Goal: Transaction & Acquisition: Purchase product/service

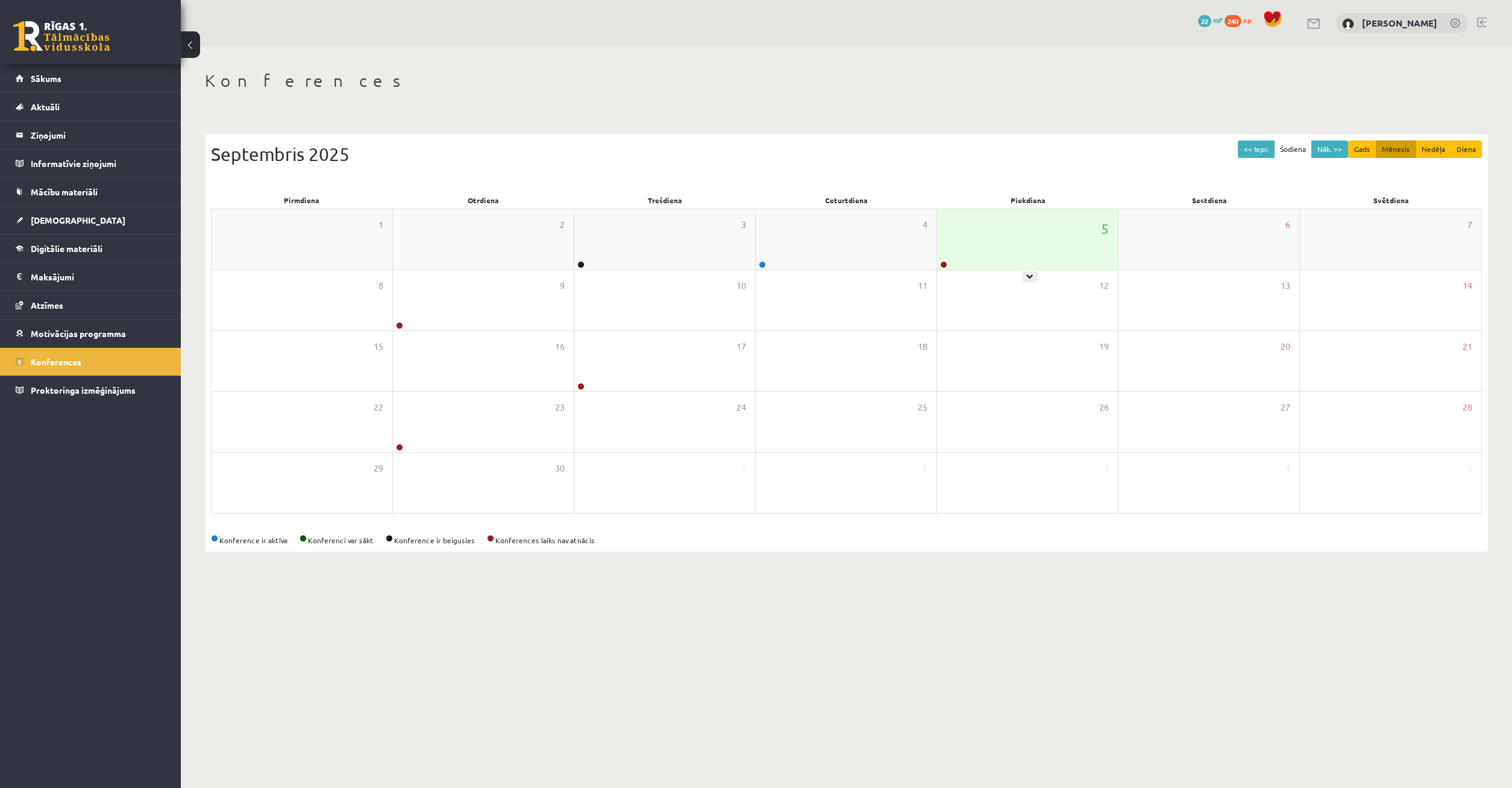
click at [968, 259] on div "5" at bounding box center [1028, 239] width 181 height 60
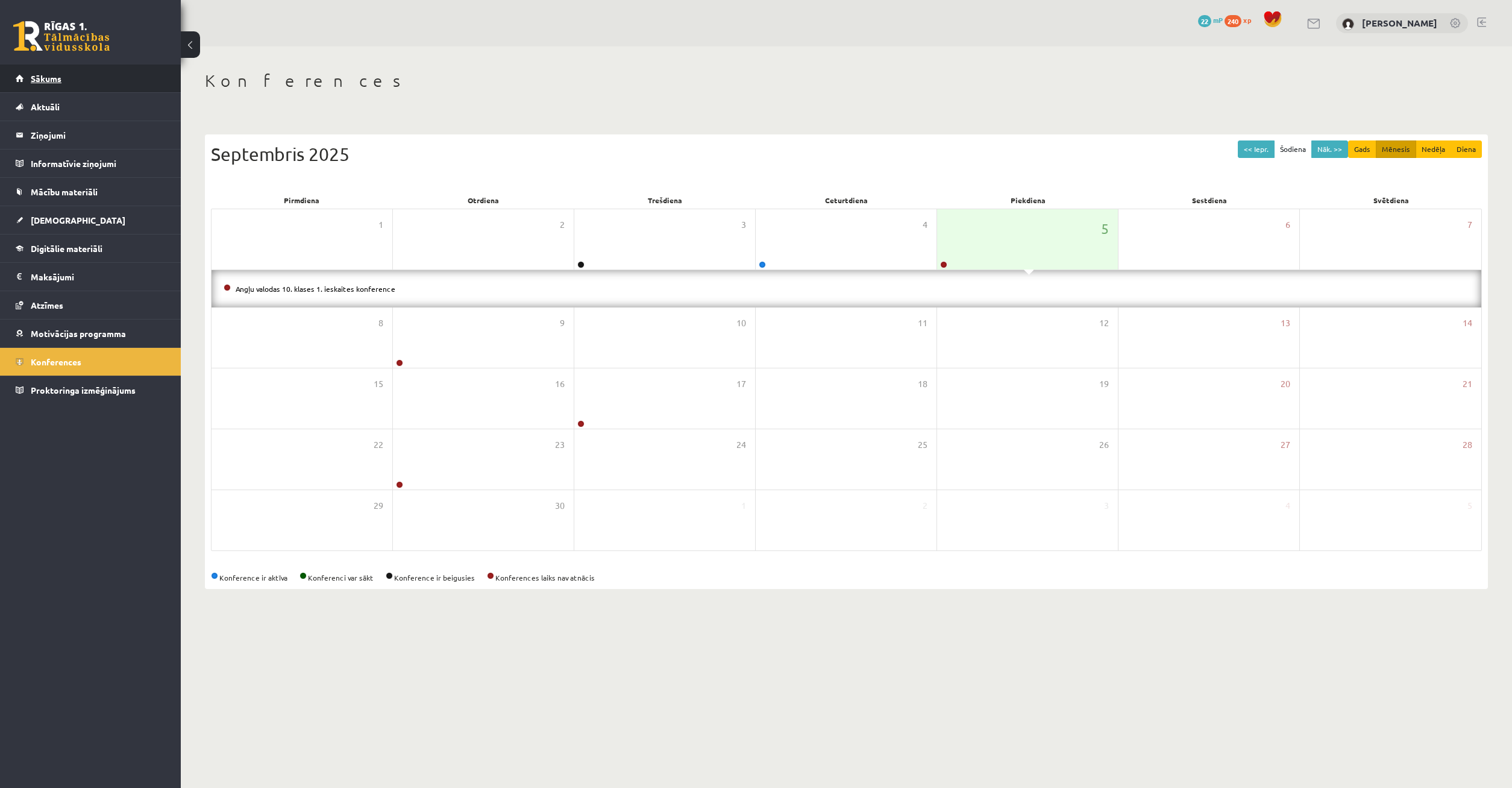
click at [29, 79] on link "Sākums" at bounding box center [91, 78] width 150 height 28
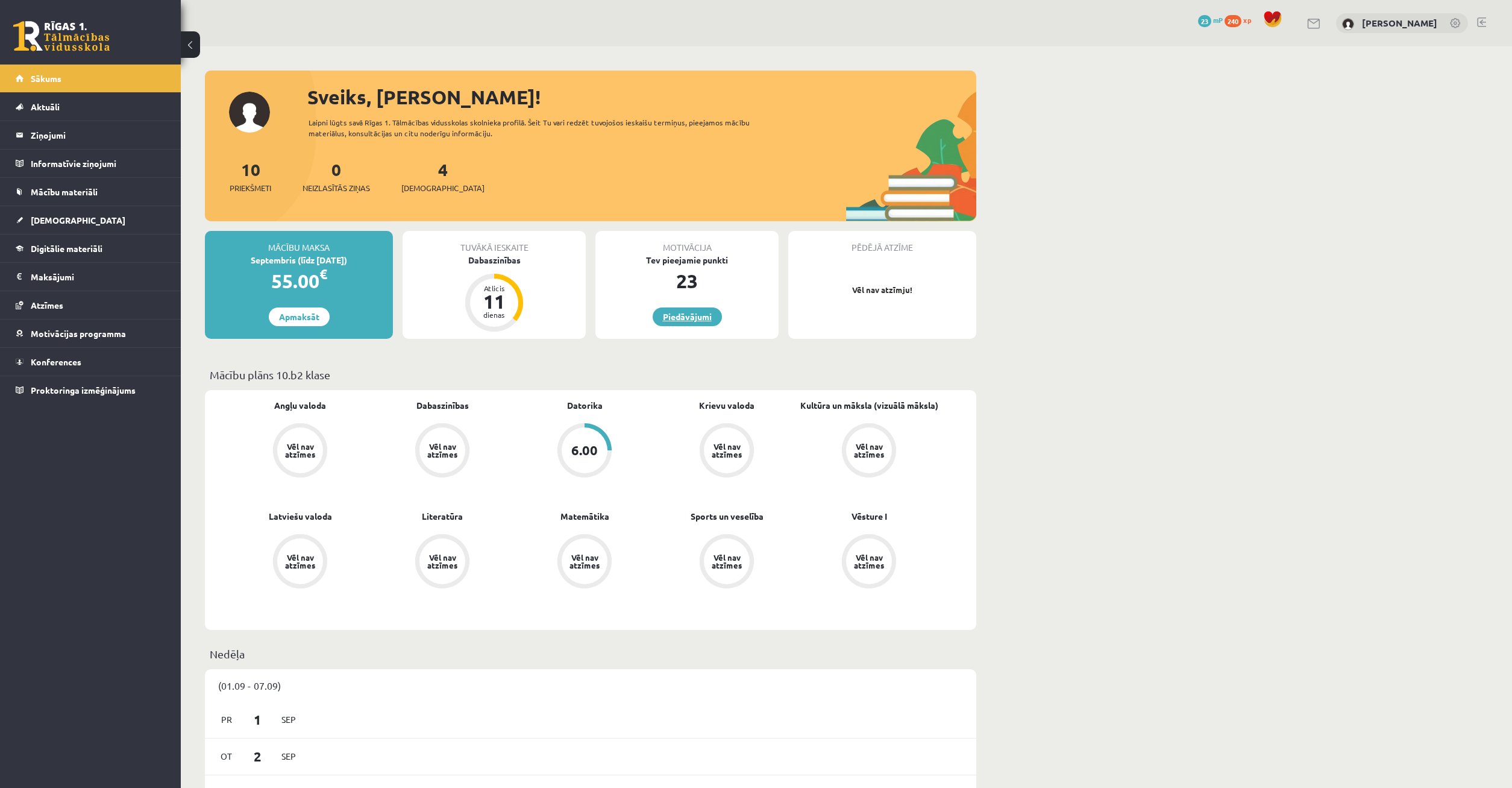
click at [703, 317] on link "Piedāvājumi" at bounding box center [688, 316] width 69 height 19
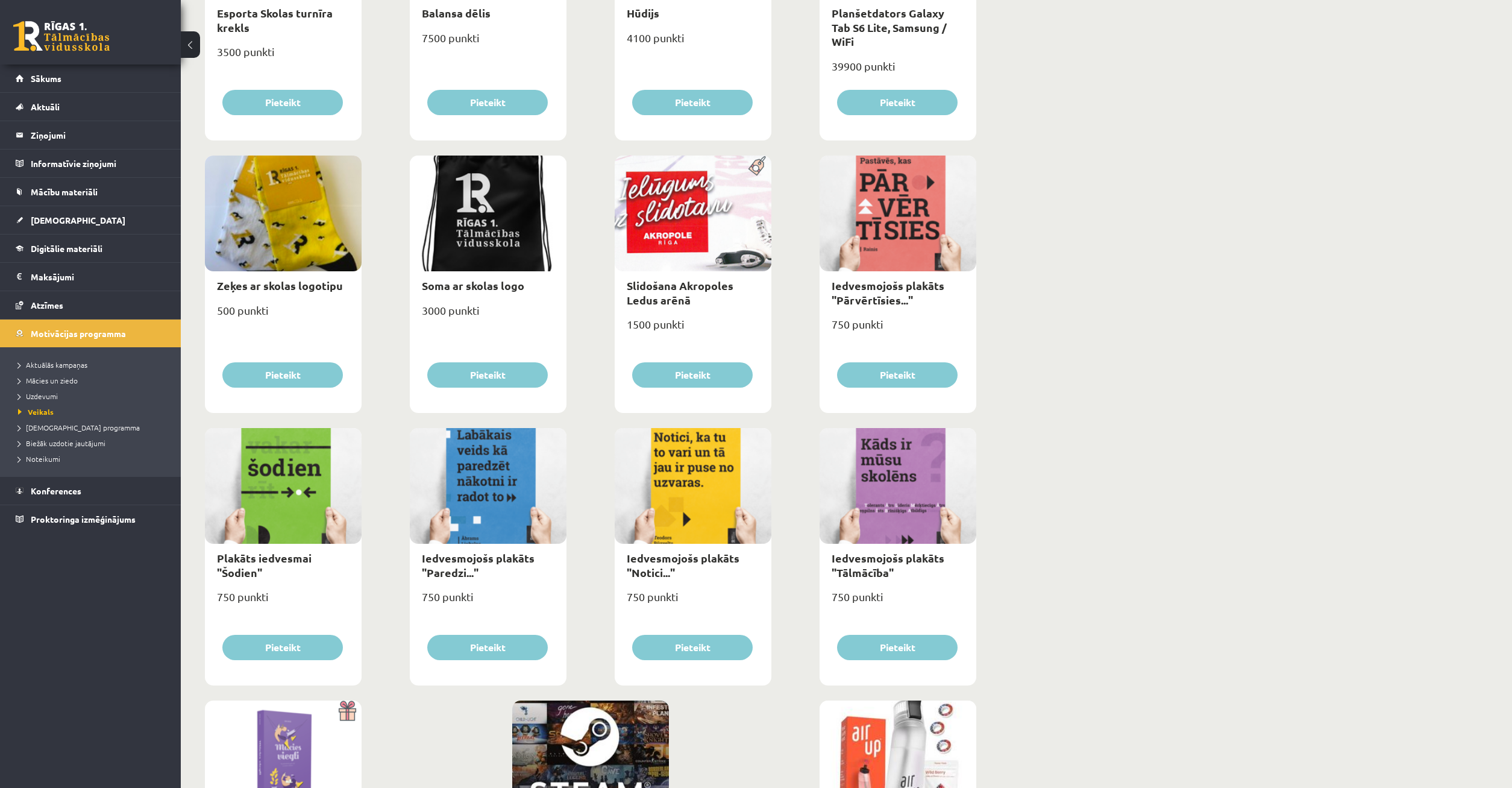
scroll to position [1065, 0]
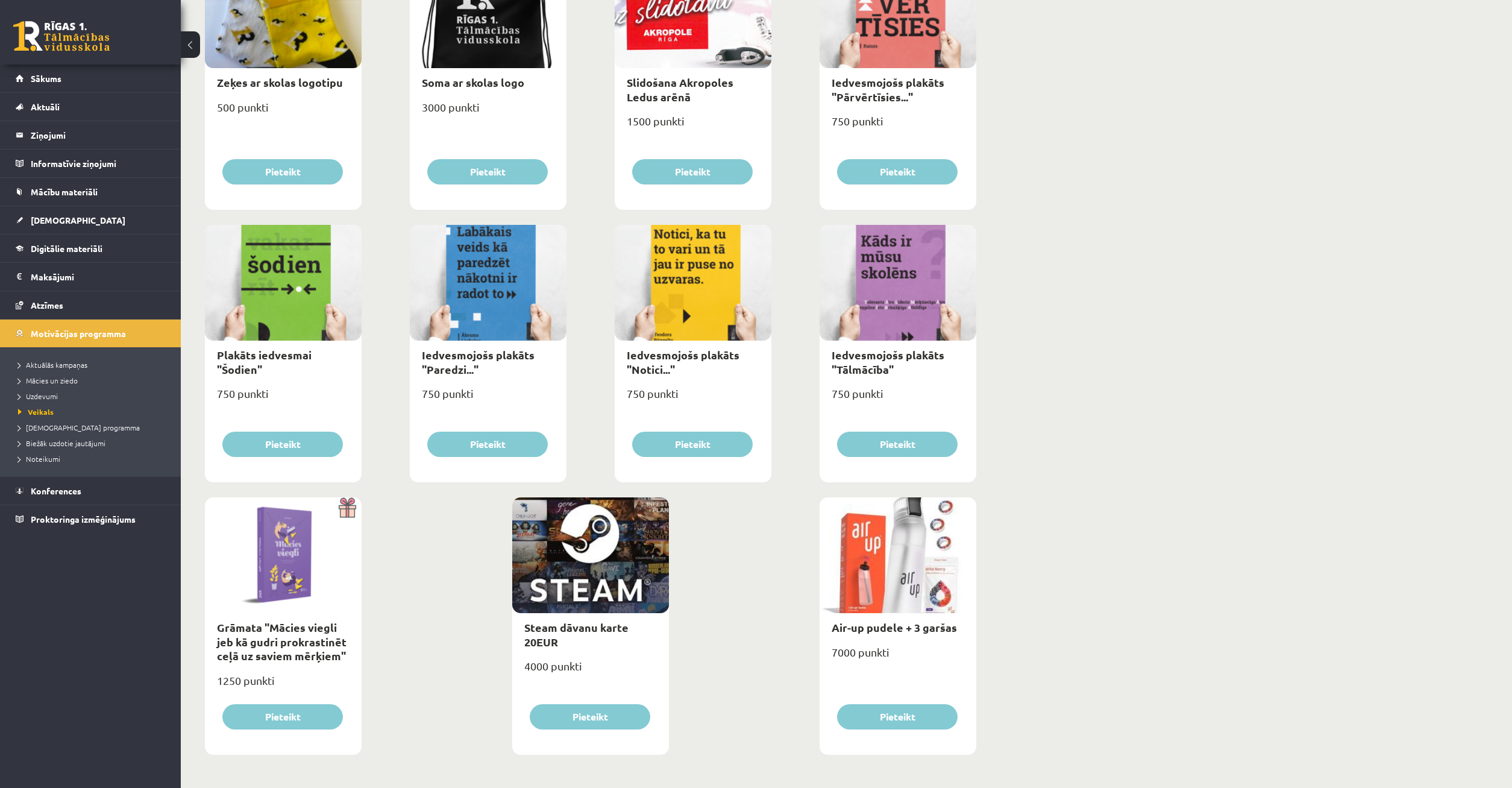
click at [892, 572] on div at bounding box center [898, 555] width 157 height 116
click at [868, 626] on link "Air-up pudele + 3 garšas" at bounding box center [894, 628] width 126 height 14
type input "*"
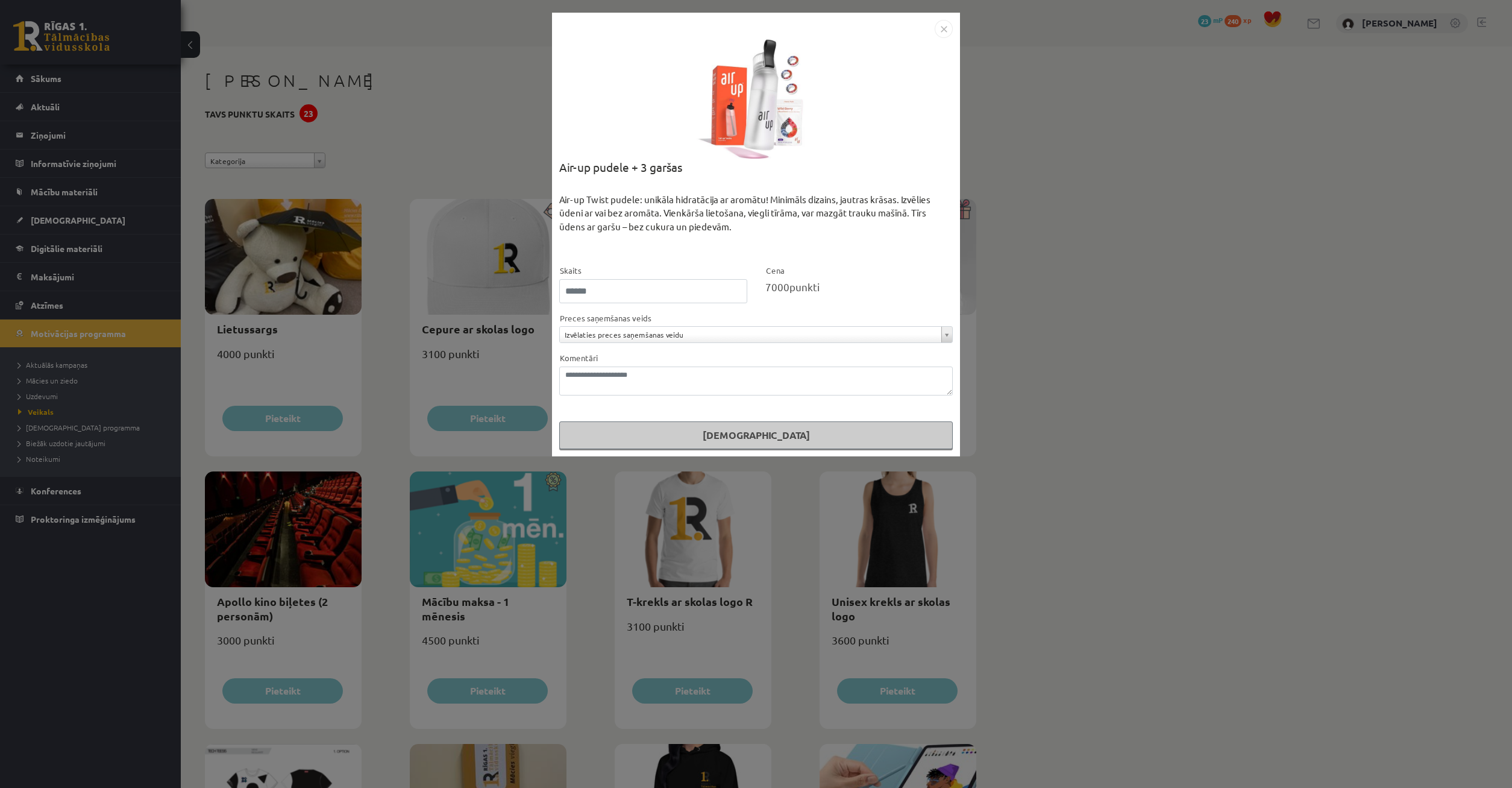
click at [950, 337] on body "0 Dāvanas 23 mP 240 xp Timurs Lozovskis Sākums Aktuāli Kā mācīties eSKOLĀ Konta…" at bounding box center [756, 394] width 1512 height 788
click at [1038, 363] on body "0 Dāvanas 23 mP 240 xp Timurs Lozovskis Sākums Aktuāli Kā mācīties eSKOLĀ Konta…" at bounding box center [756, 394] width 1512 height 788
click at [1043, 372] on div "**********" at bounding box center [756, 394] width 1512 height 788
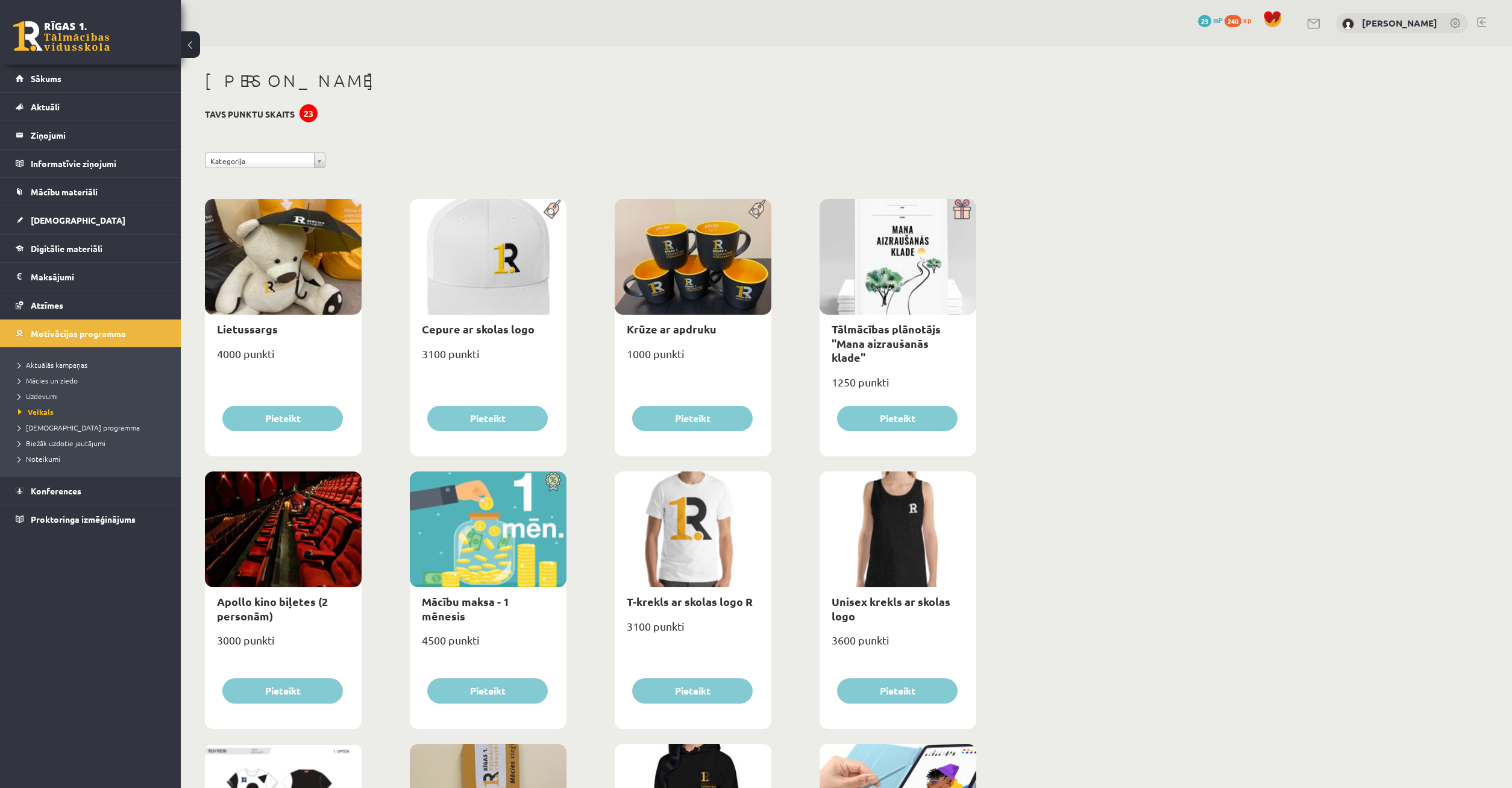
click at [321, 168] on body "0 Dāvanas 23 mP 240 xp Timurs Lozovskis Sākums Aktuāli Kā mācīties eSKOLĀ Konta…" at bounding box center [756, 394] width 1512 height 788
click at [320, 167] on body "0 Dāvanas 23 mP 240 xp Timurs Lozovskis Sākums Aktuāli Kā mācīties eSKOLĀ Konta…" at bounding box center [756, 394] width 1512 height 788
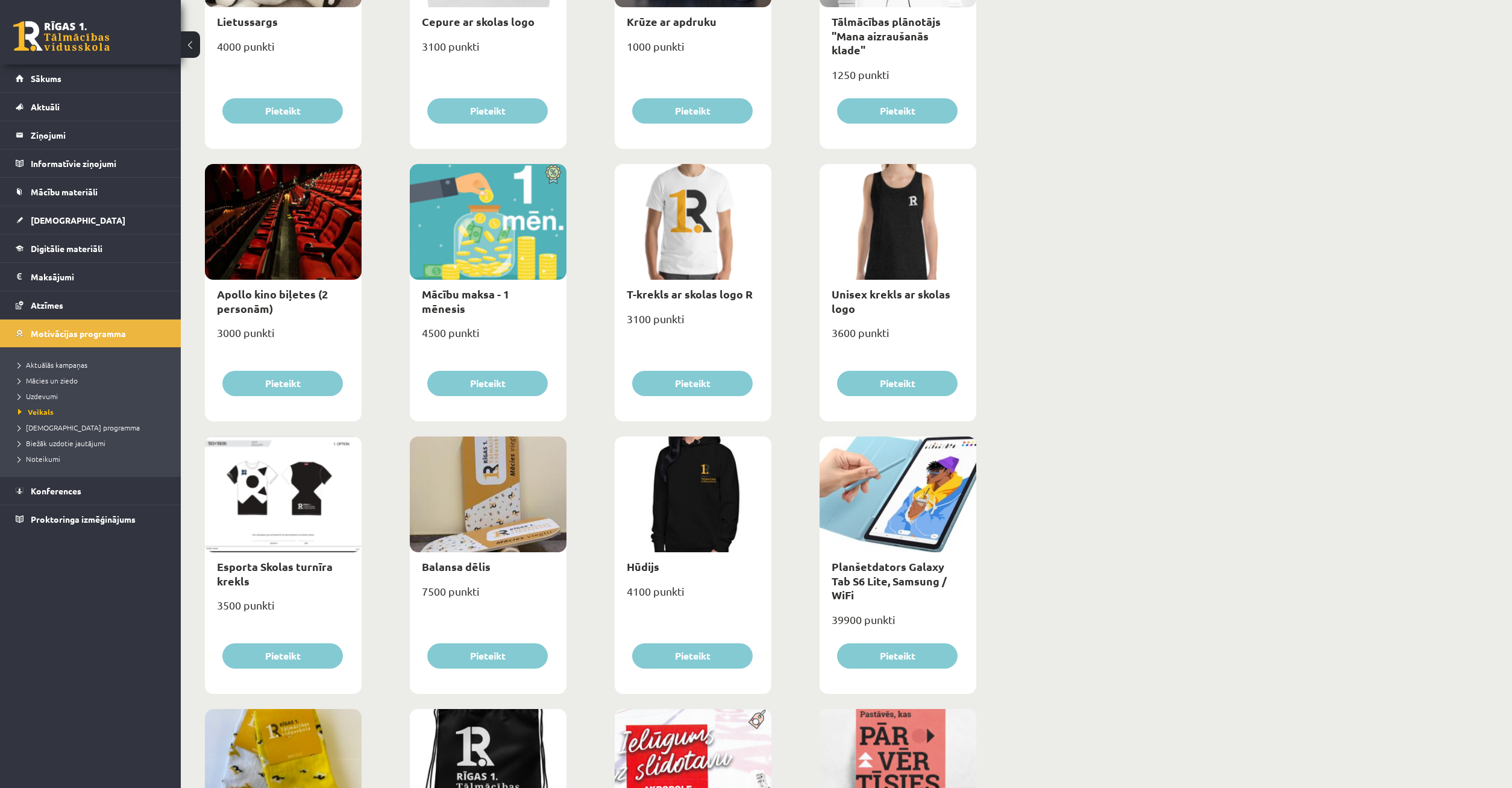
scroll to position [492, 0]
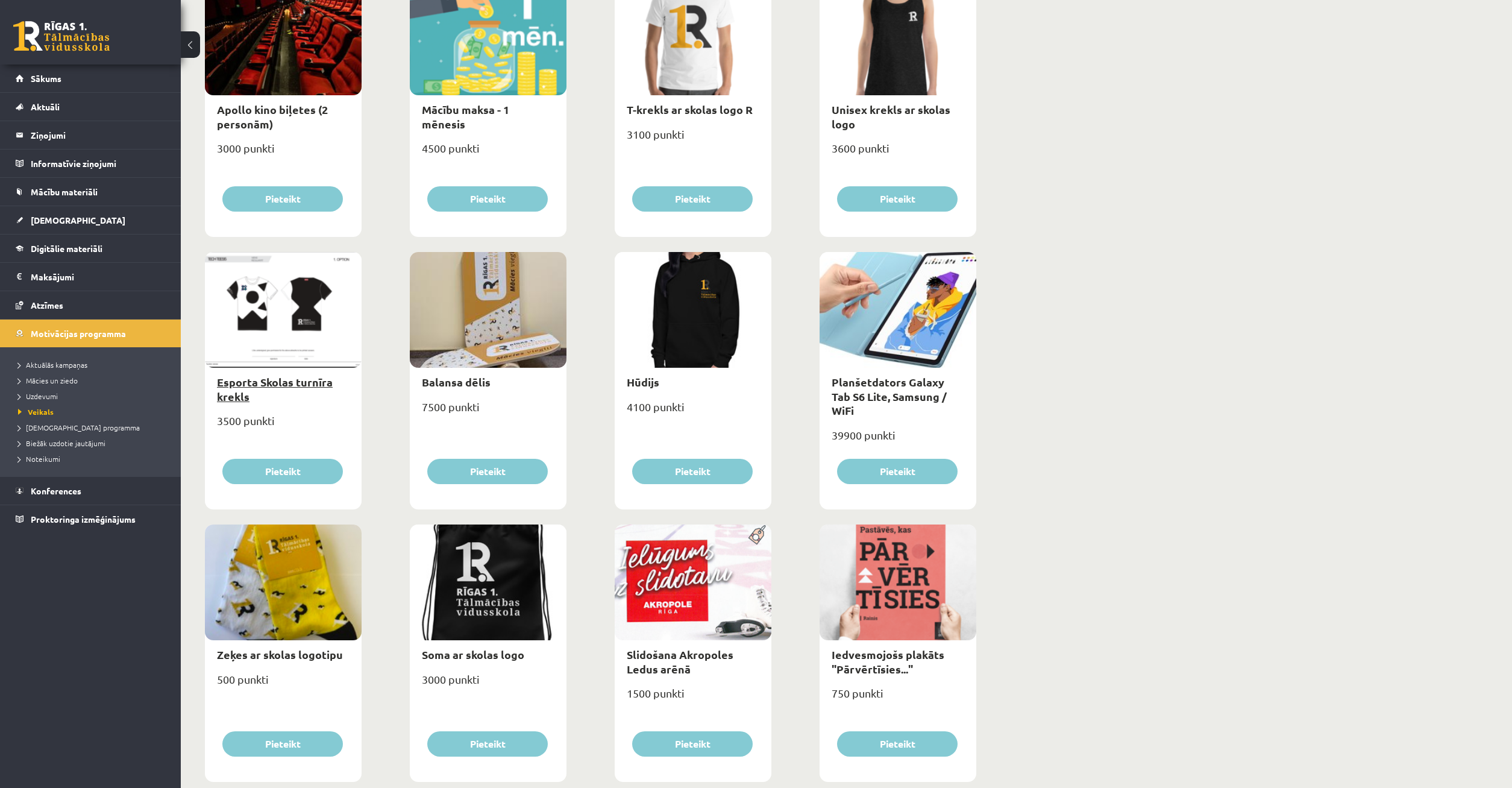
click at [312, 379] on link "Esporta Skolas turnīra krekls" at bounding box center [275, 389] width 116 height 28
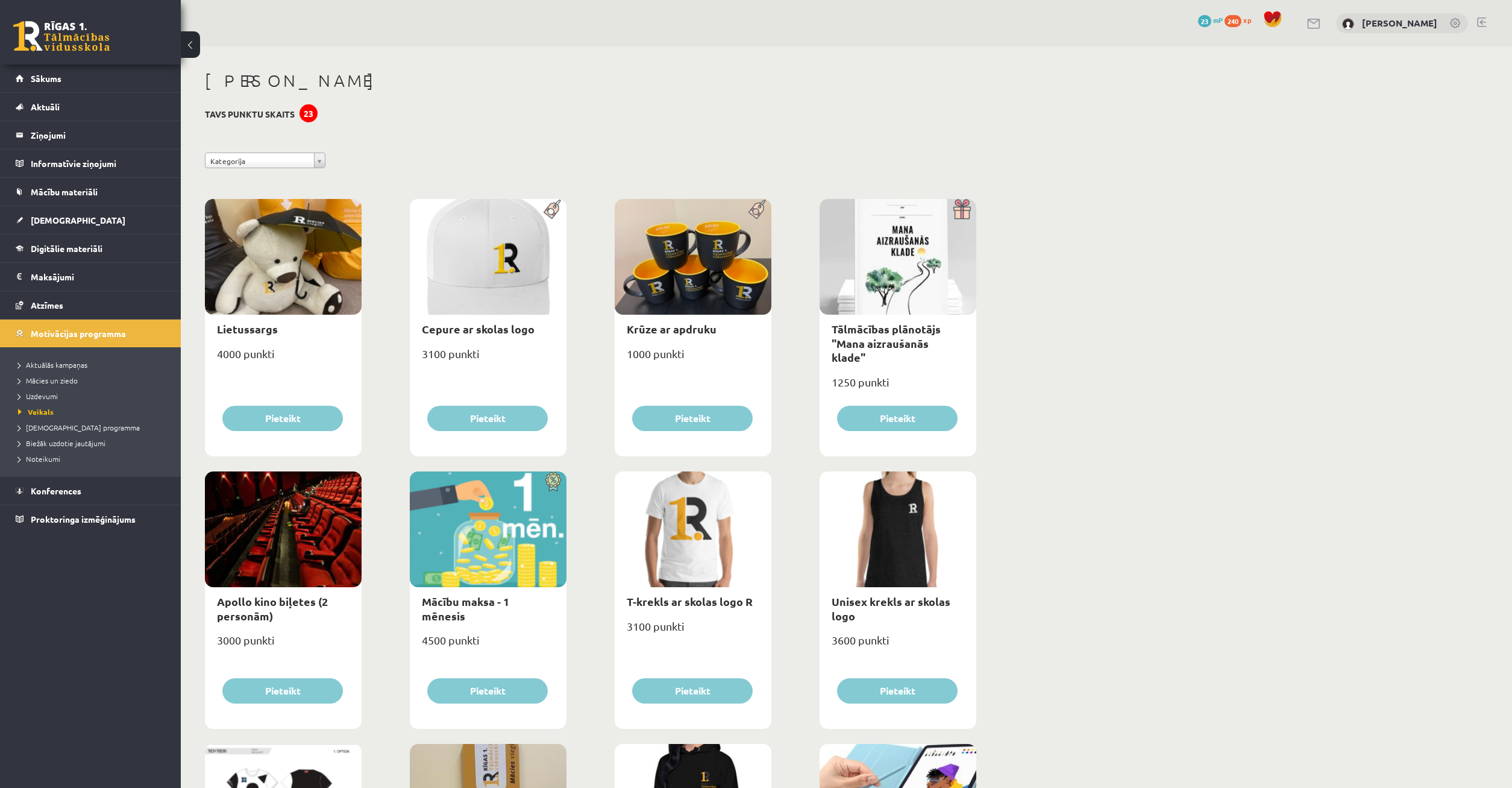
select select "*"
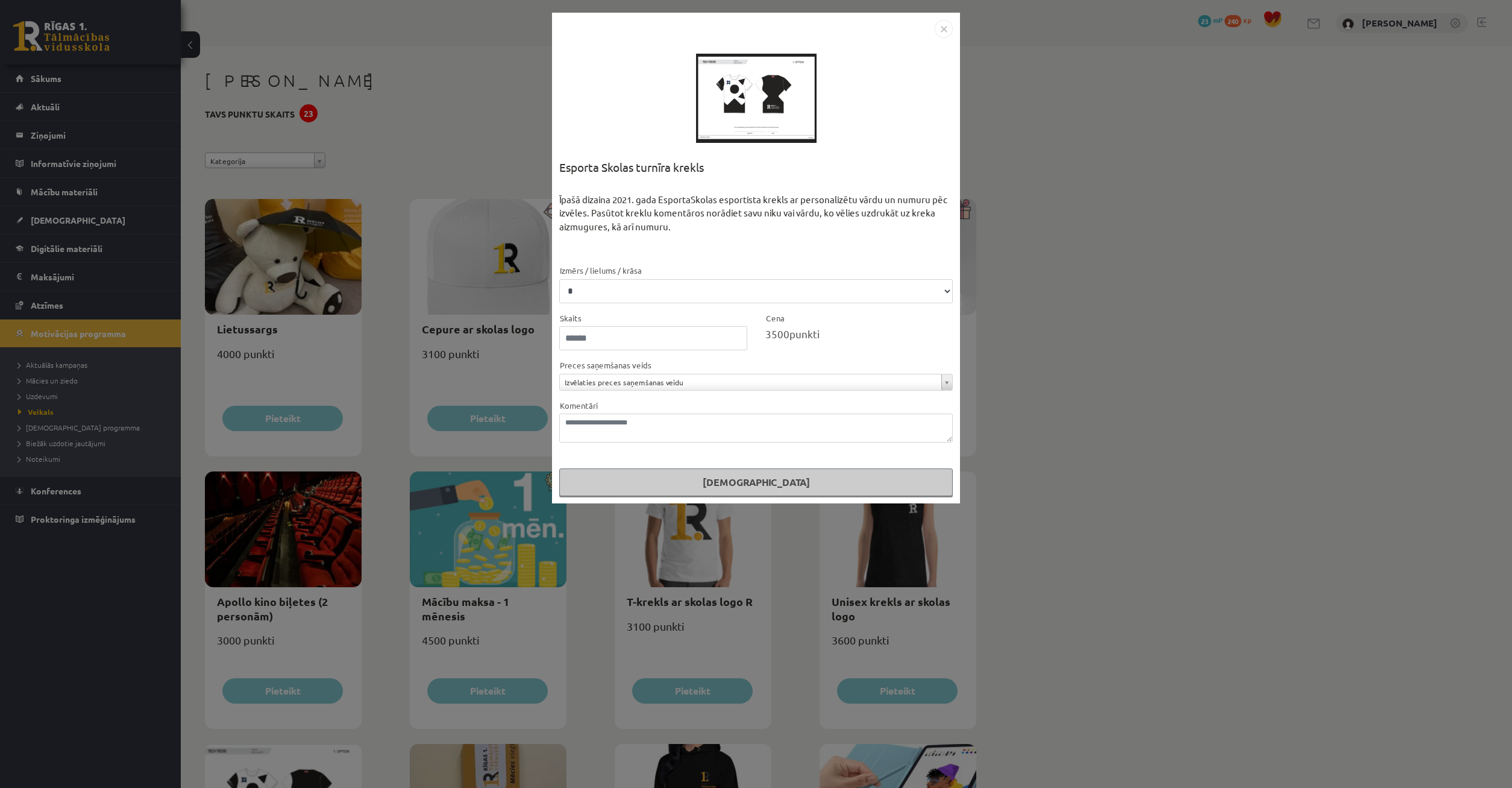
click at [707, 69] on div at bounding box center [757, 98] width 121 height 121
click at [732, 72] on div at bounding box center [757, 98] width 121 height 121
drag, startPoint x: 732, startPoint y: 73, endPoint x: 730, endPoint y: 81, distance: 8.2
click at [891, 165] on div "Esporta Skolas turnīra krekls" at bounding box center [756, 175] width 393 height 35
click at [559, 279] on select "* * **" at bounding box center [756, 291] width 393 height 24
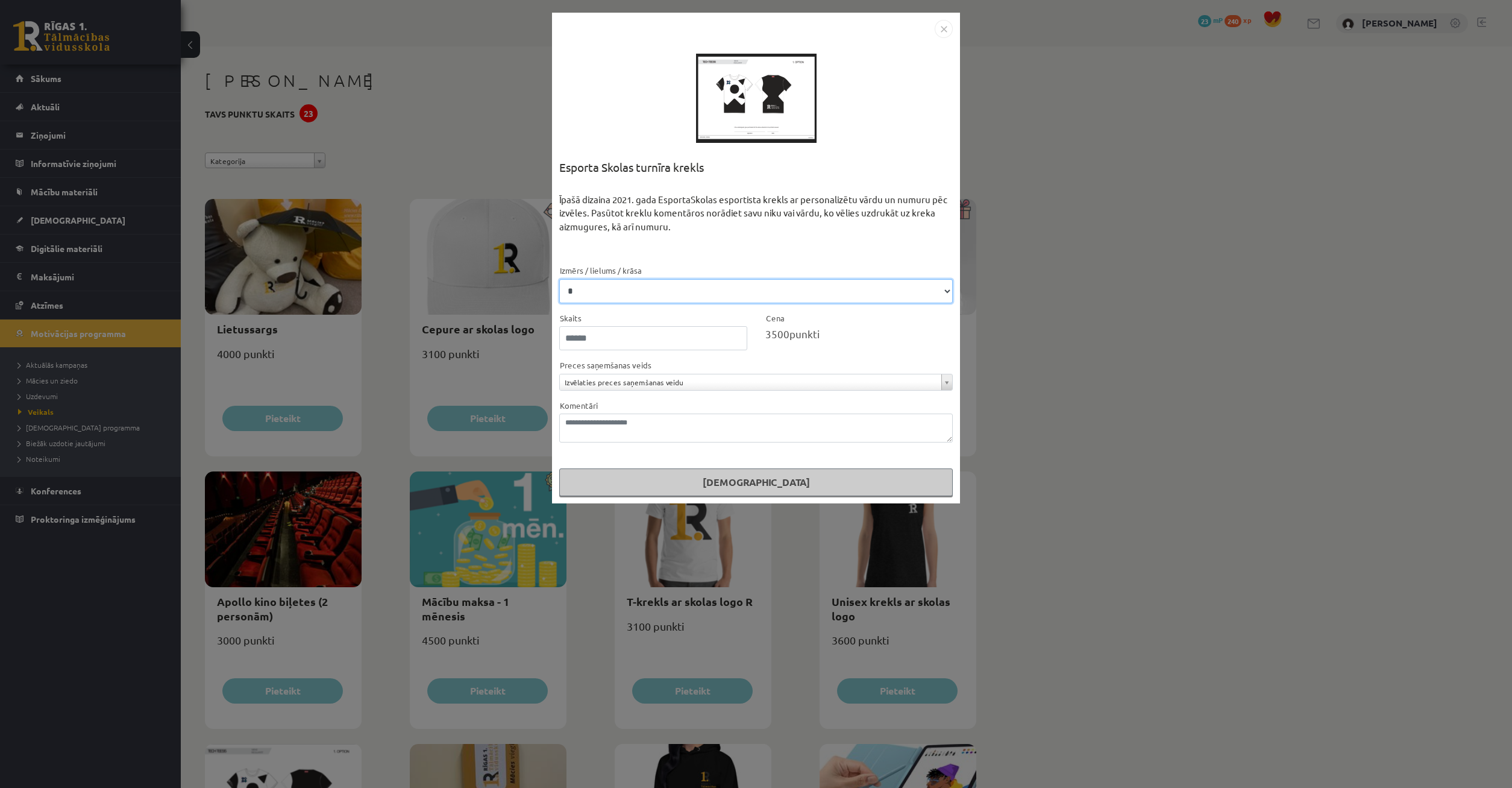
click at [785, 287] on select "* * **" at bounding box center [756, 291] width 393 height 24
click at [1215, 245] on div "**********" at bounding box center [756, 394] width 1512 height 788
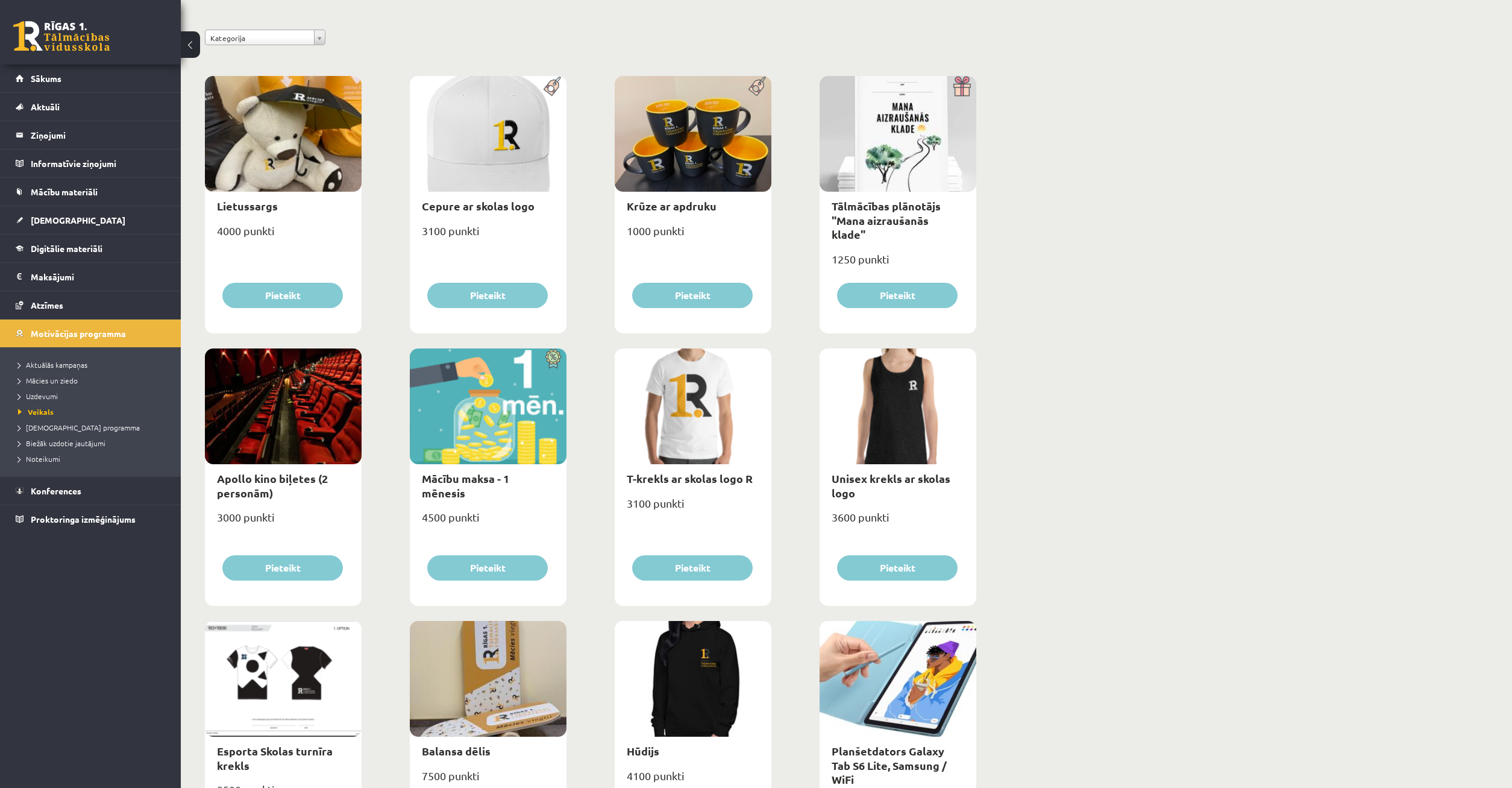
scroll to position [246, 0]
